Goal: Task Accomplishment & Management: Use online tool/utility

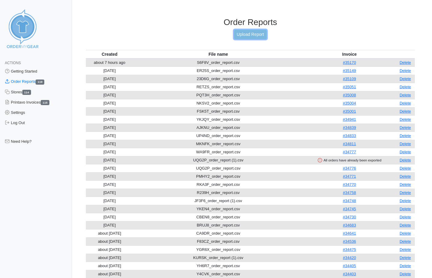
click at [256, 33] on link "Upload Report" at bounding box center [250, 34] width 33 height 9
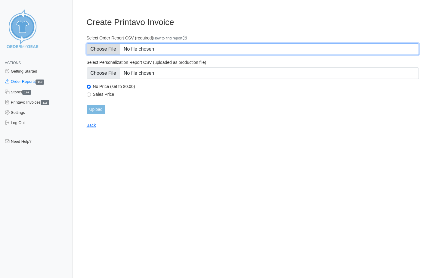
click at [111, 48] on input "Select Order Report CSV (required) How to find report" at bounding box center [253, 48] width 333 height 11
type input "C:\fakepath\SQXBV_order_report.csv"
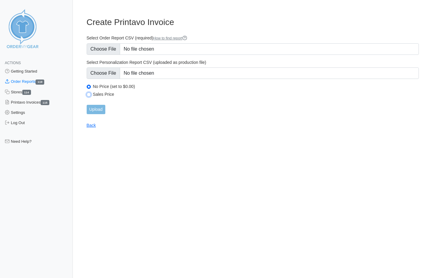
click at [89, 93] on input "Sales Price" at bounding box center [89, 94] width 4 height 4
radio input "true"
click at [94, 107] on input "Upload" at bounding box center [96, 109] width 19 height 9
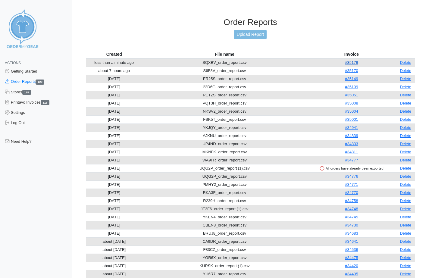
click at [353, 63] on link "#35179" at bounding box center [351, 62] width 13 height 5
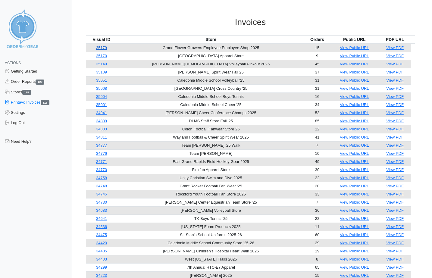
click at [103, 48] on link "35179" at bounding box center [101, 47] width 11 height 5
